Goal: Find specific page/section

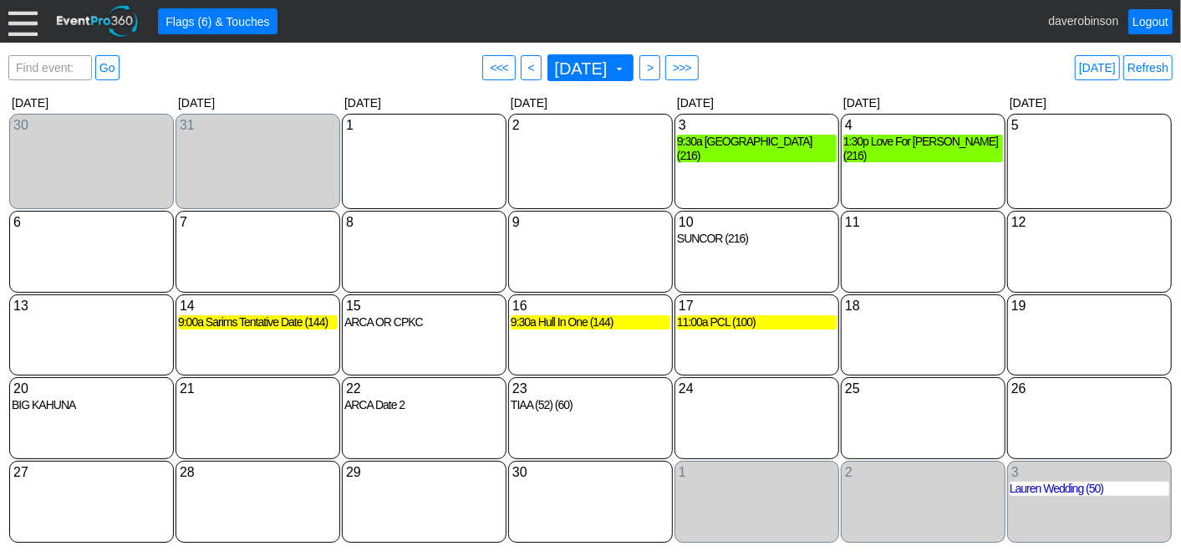
click at [978, 71] on div "Find event: enter title Go ● <<< ● < September 2026 ▼ ● > ● >>> Today Refresh" at bounding box center [590, 67] width 1164 height 33
click at [759, 405] on div "24 Thursday" at bounding box center [756, 418] width 165 height 82
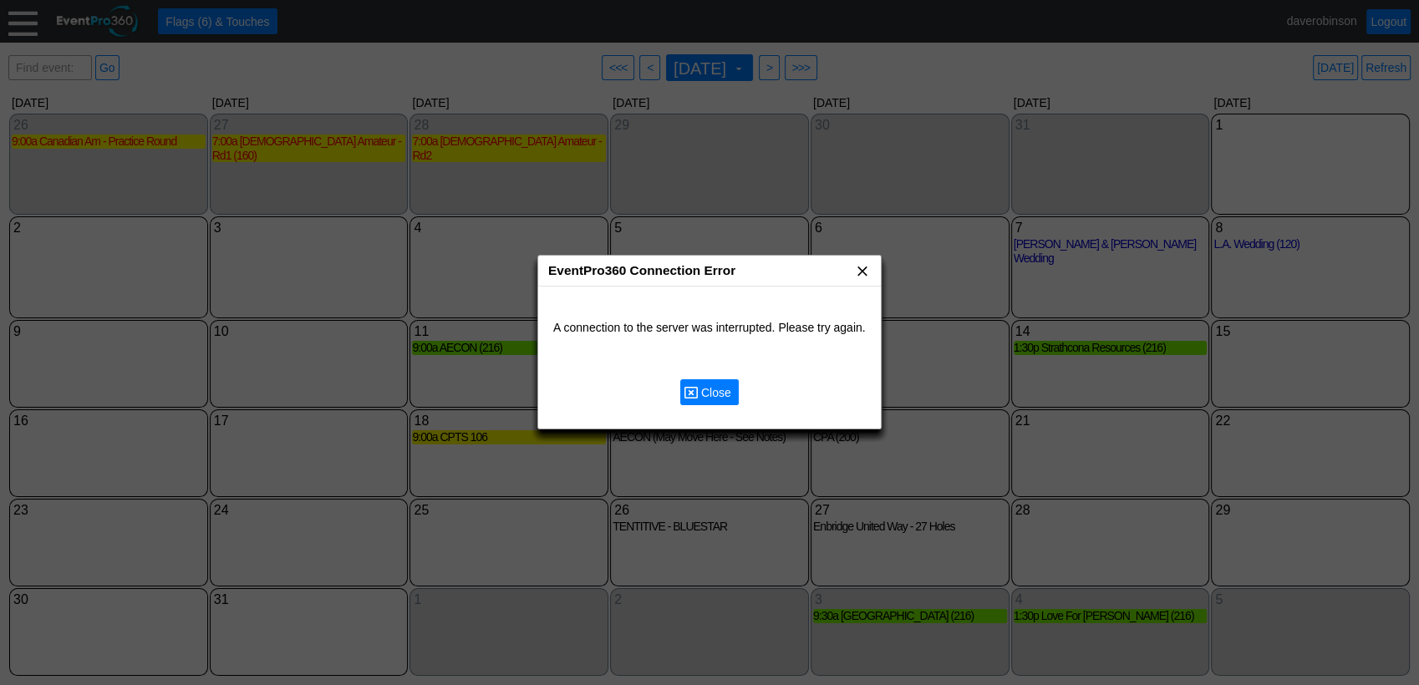
click at [866, 269] on span "x" at bounding box center [862, 270] width 17 height 17
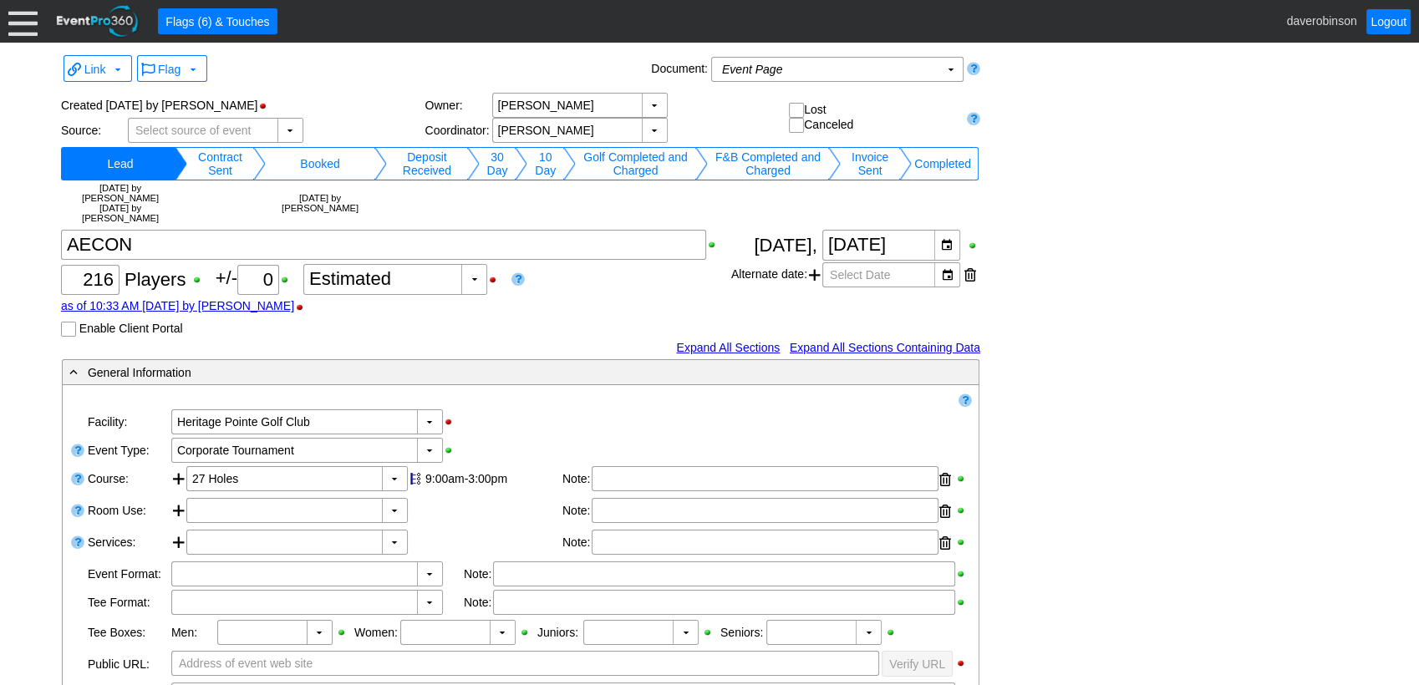
scroll to position [92, 0]
